Goal: Task Accomplishment & Management: Manage account settings

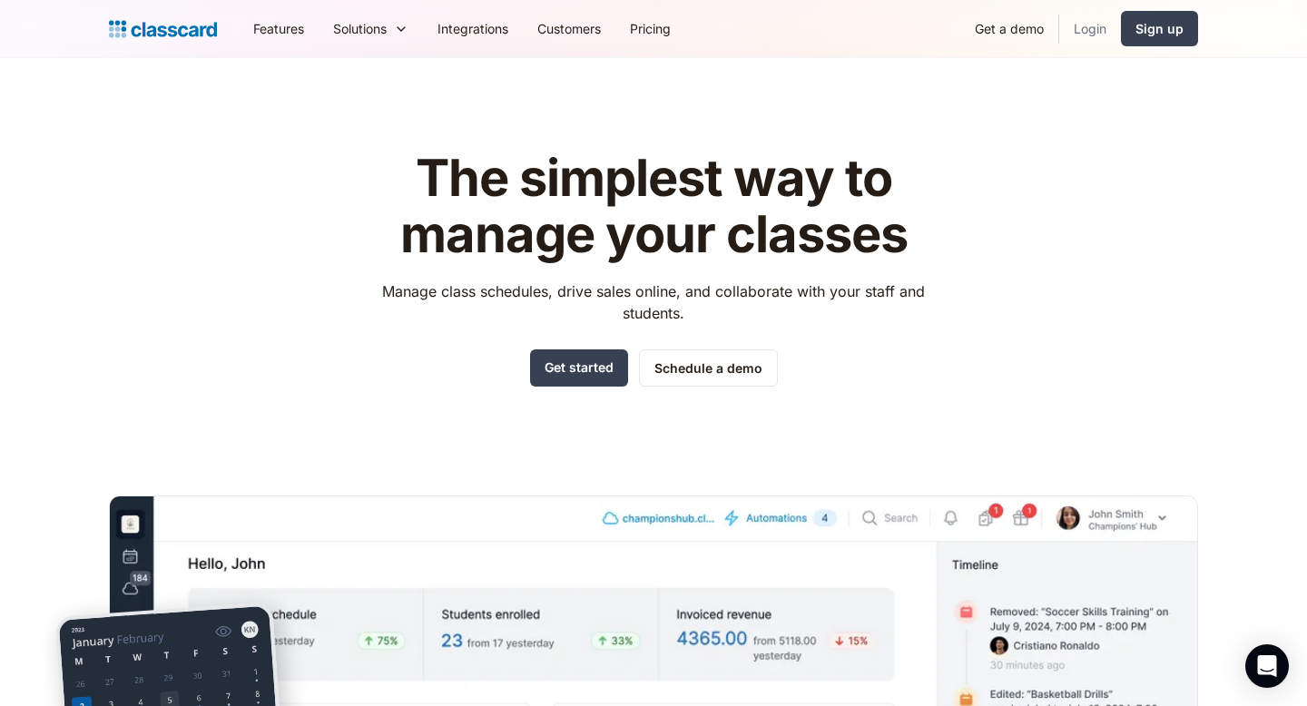
click at [1100, 29] on link "Login" at bounding box center [1090, 28] width 62 height 41
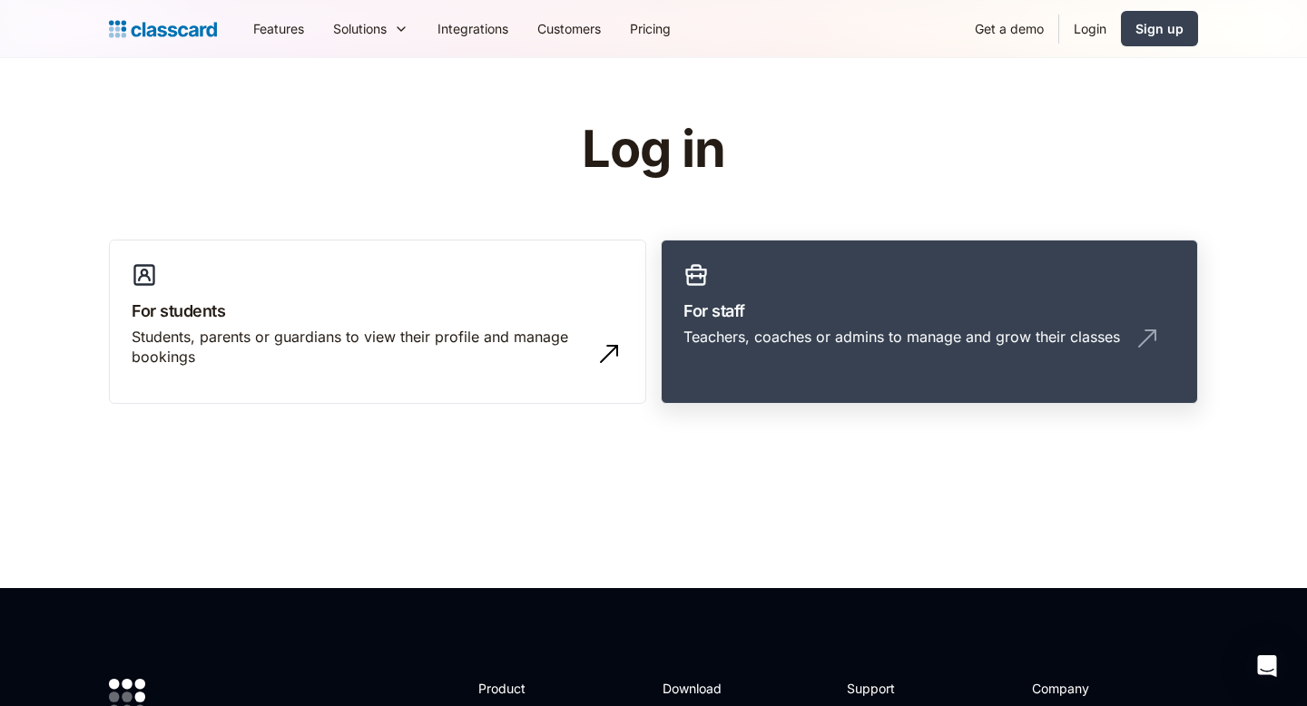
click at [763, 339] on div "Teachers, coaches or admins to manage and grow their classes" at bounding box center [902, 337] width 437 height 20
